Goal: Task Accomplishment & Management: Manage account settings

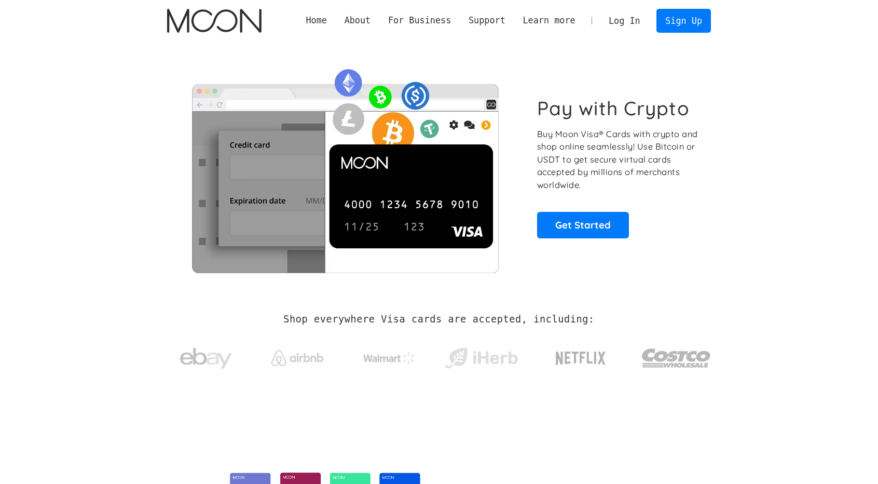
click at [632, 27] on link "Log In" at bounding box center [624, 20] width 49 height 23
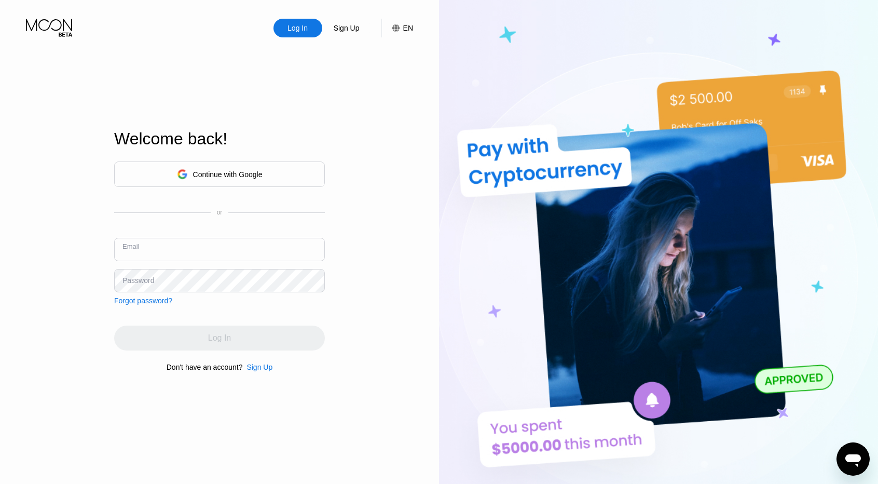
click at [153, 252] on input "text" at bounding box center [219, 249] width 211 height 23
click at [204, 183] on div "Continue with Google" at bounding box center [219, 173] width 211 height 25
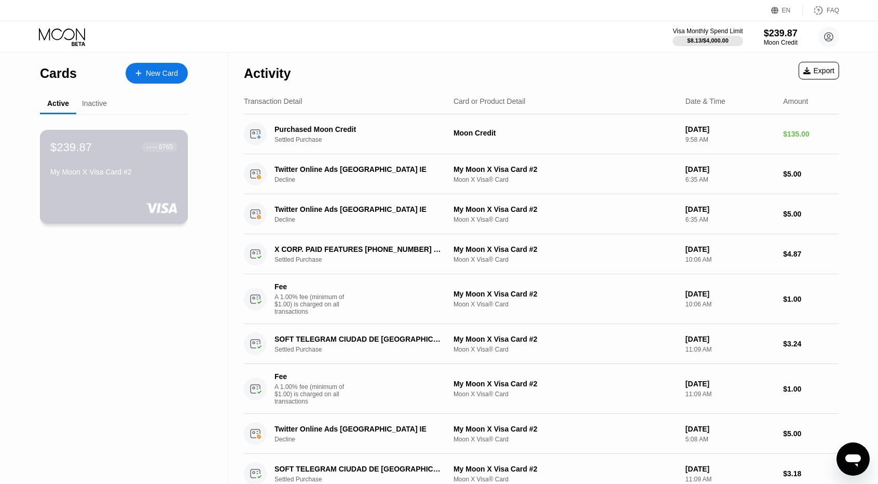
click at [145, 152] on div "● ● ● ● 6765" at bounding box center [160, 146] width 36 height 9
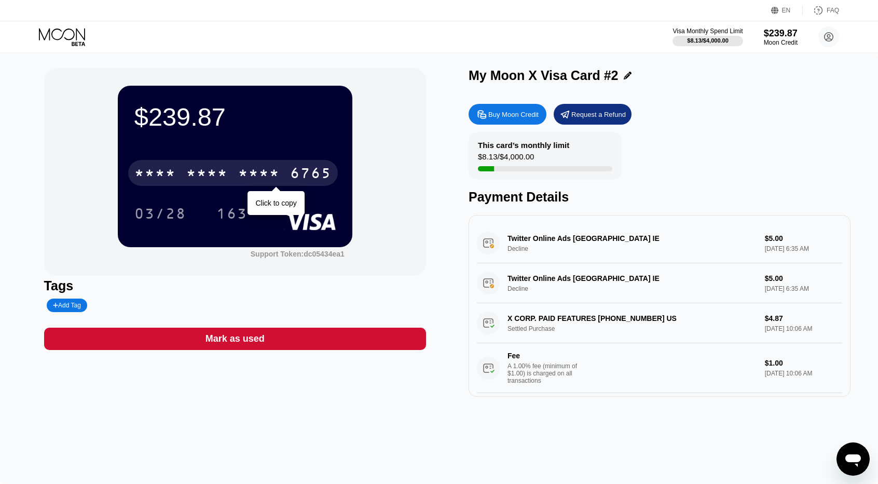
click at [246, 168] on div "* * * *" at bounding box center [259, 174] width 42 height 17
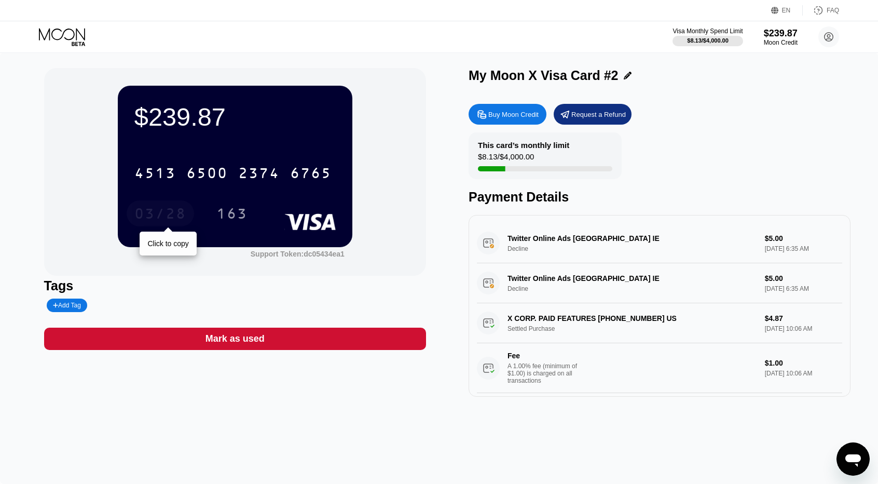
click at [176, 215] on div "03/28" at bounding box center [160, 215] width 52 height 17
